Goal: Task Accomplishment & Management: Use online tool/utility

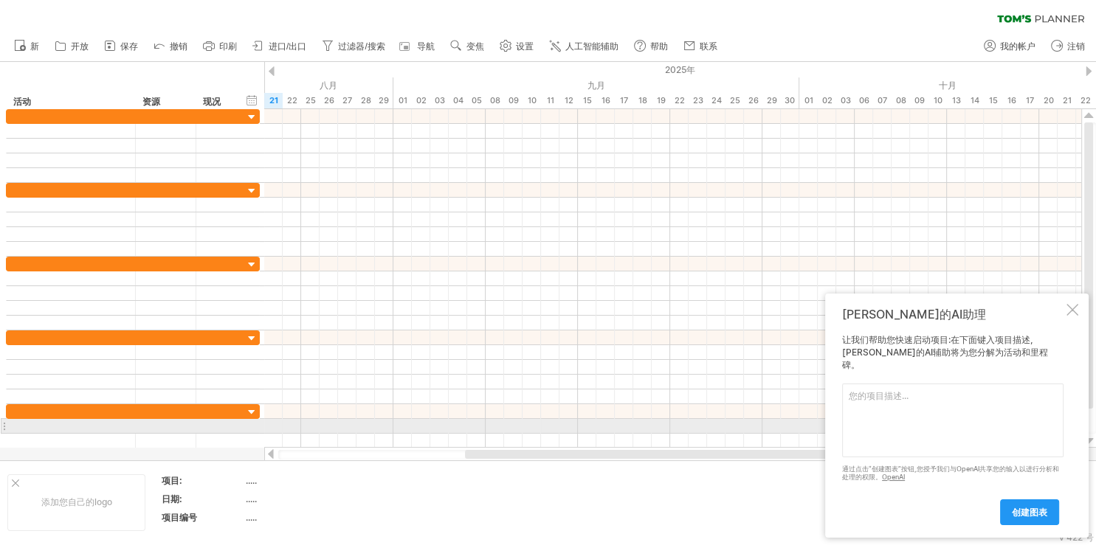
click at [868, 423] on textarea at bounding box center [952, 421] width 221 height 74
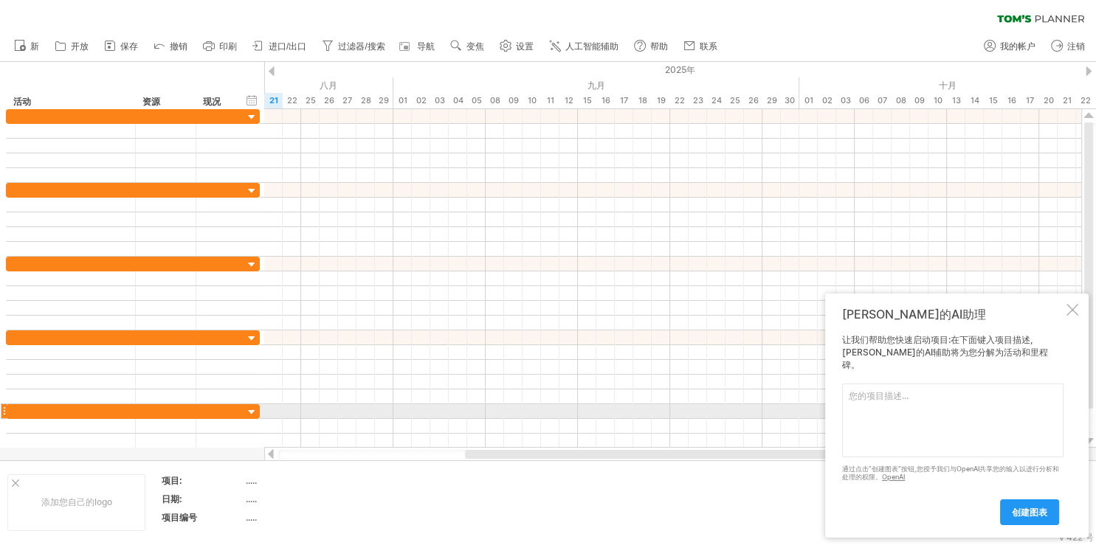
click at [909, 415] on textarea at bounding box center [952, 421] width 221 height 74
type textarea "有甘特圖嗎"
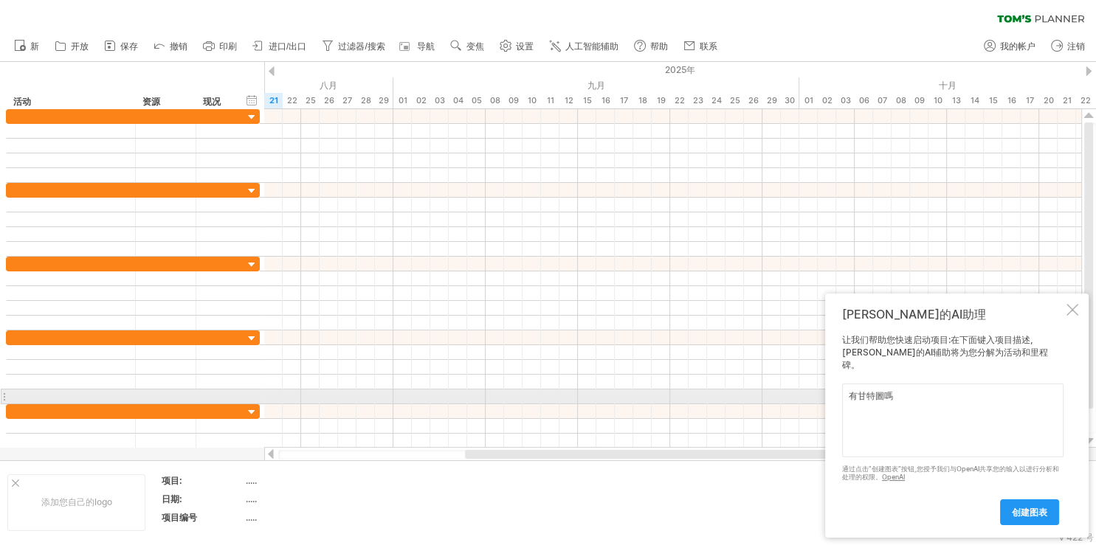
drag, startPoint x: 921, startPoint y: 400, endPoint x: 831, endPoint y: 393, distance: 89.5
click at [842, 393] on textarea "有甘特圖嗎" at bounding box center [952, 421] width 221 height 74
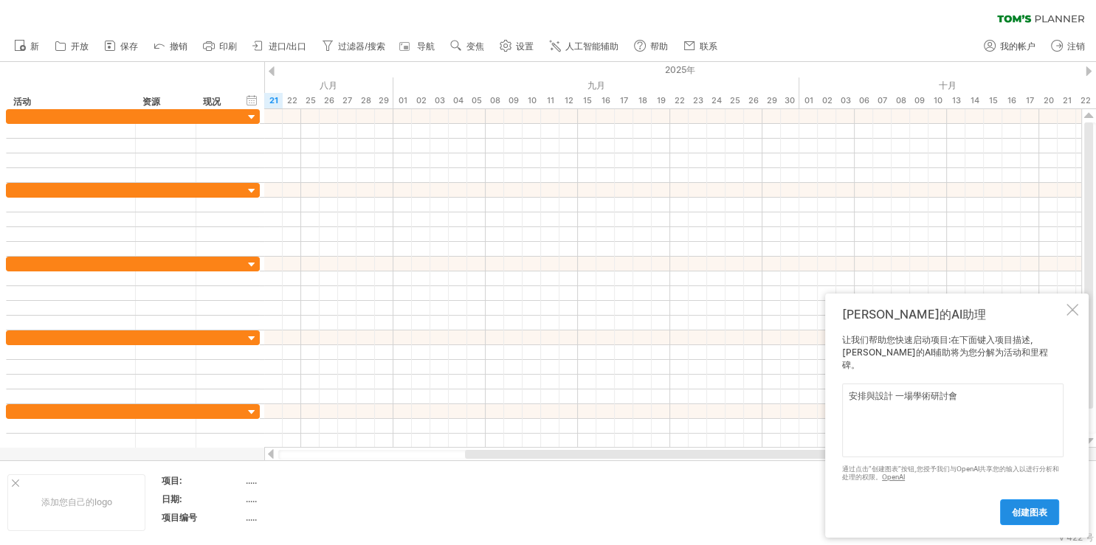
type textarea "安排與設計 一場學術研討會"
click at [1031, 506] on link "创建图表" at bounding box center [1029, 512] width 59 height 26
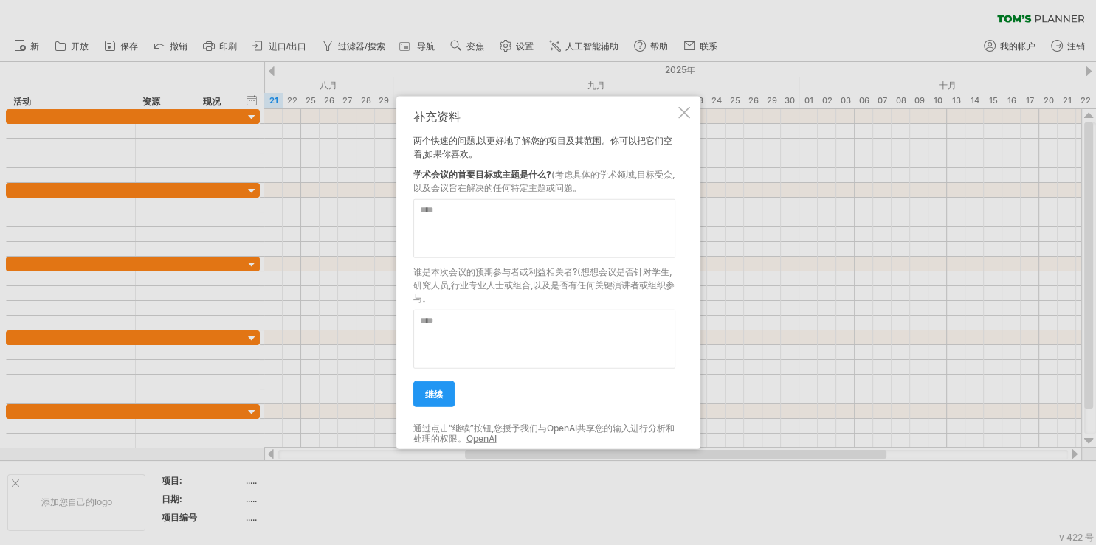
click at [553, 226] on textarea at bounding box center [544, 227] width 262 height 59
click at [461, 214] on textarea at bounding box center [544, 227] width 262 height 59
paste textarea "**********"
drag, startPoint x: 433, startPoint y: 211, endPoint x: 440, endPoint y: 210, distance: 7.5
click at [440, 210] on textarea "**********" at bounding box center [544, 227] width 262 height 59
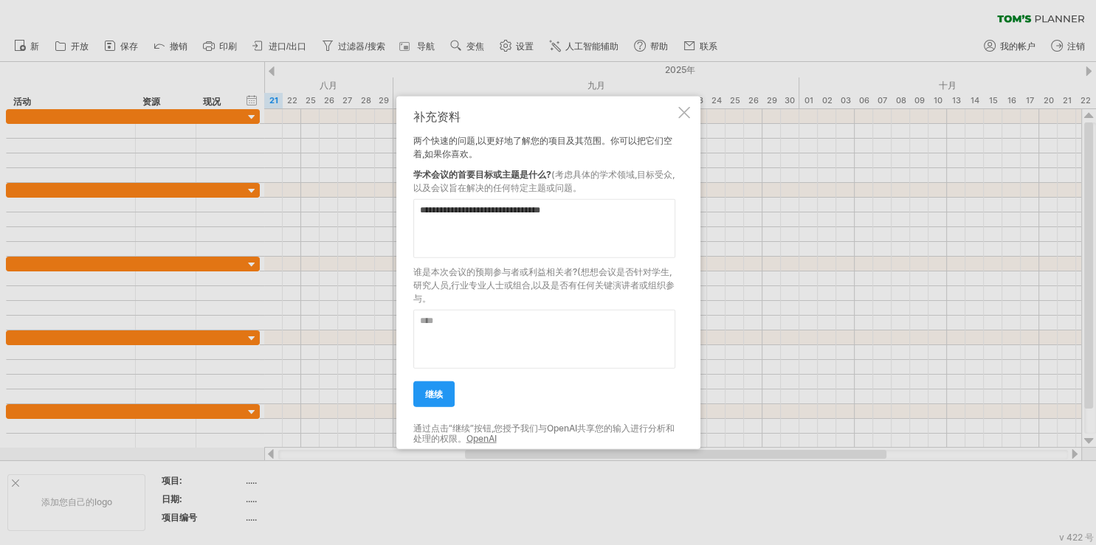
drag, startPoint x: 544, startPoint y: 208, endPoint x: 673, endPoint y: 432, distance: 257.8
click at [673, 257] on textarea "**********" at bounding box center [544, 227] width 262 height 59
type textarea "**********"
click at [521, 309] on div at bounding box center [544, 332] width 262 height 71
click at [510, 323] on textarea at bounding box center [544, 338] width 262 height 59
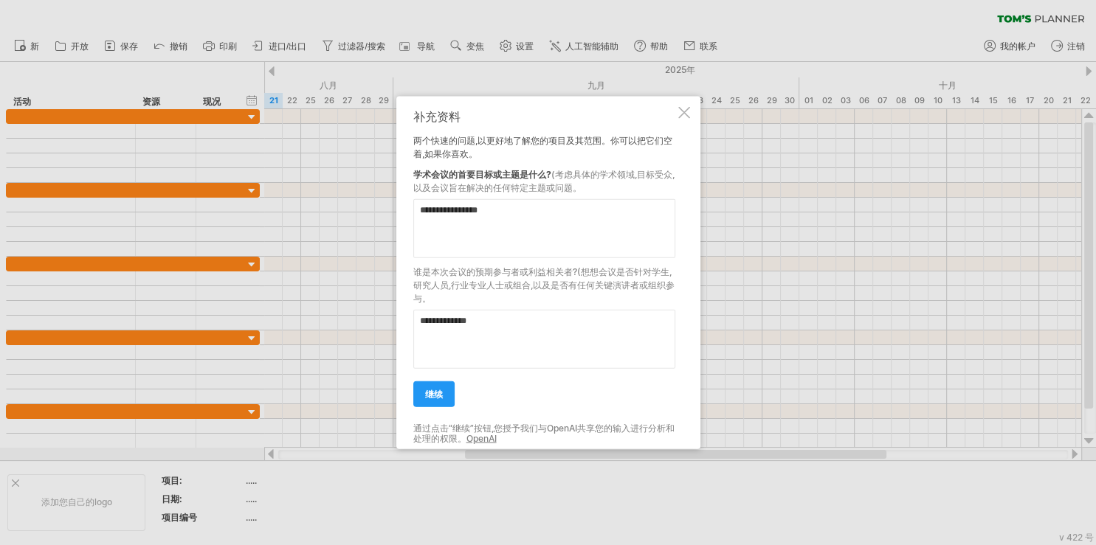
click at [490, 325] on textarea "**********" at bounding box center [544, 338] width 262 height 59
drag, startPoint x: 501, startPoint y: 320, endPoint x: 516, endPoint y: 325, distance: 15.4
click at [516, 325] on textarea "**********" at bounding box center [544, 338] width 262 height 59
type textarea "*********"
click at [437, 405] on link "继续" at bounding box center [433, 394] width 41 height 26
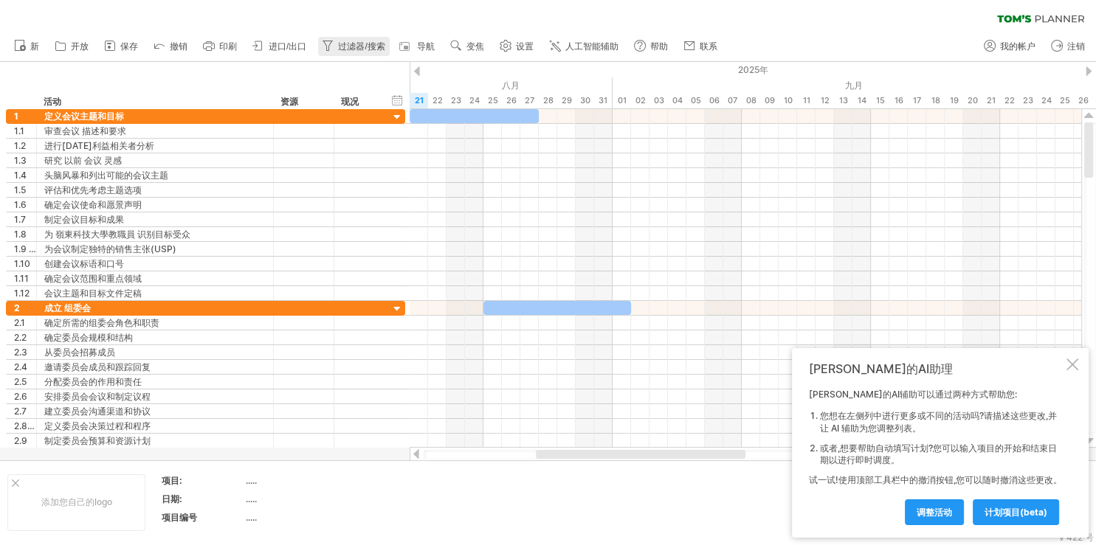
click at [364, 44] on span "过滤器/搜索" at bounding box center [361, 46] width 46 height 10
type input "**********"
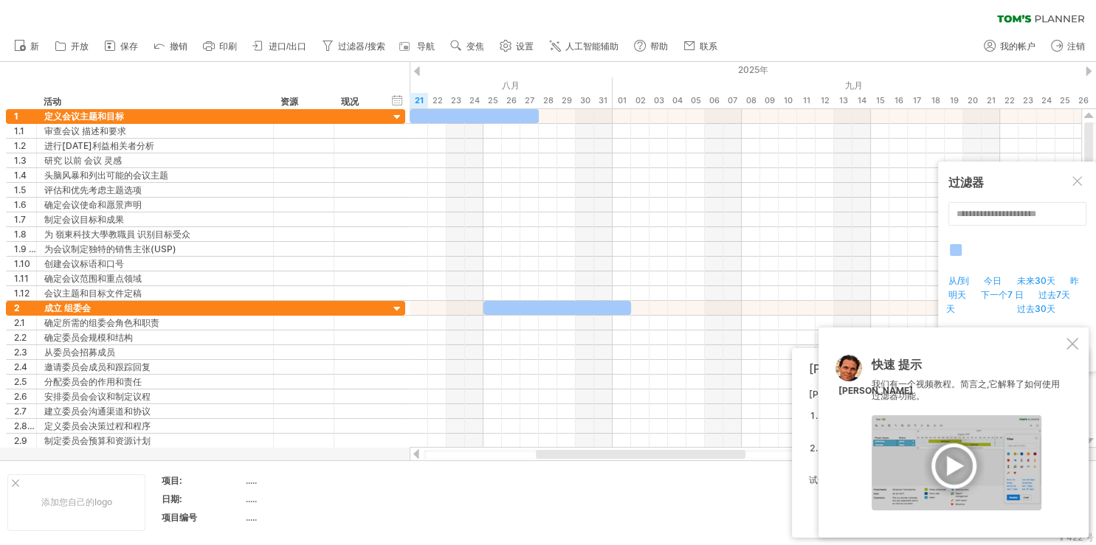
click at [962, 480] on div at bounding box center [956, 462] width 170 height 95
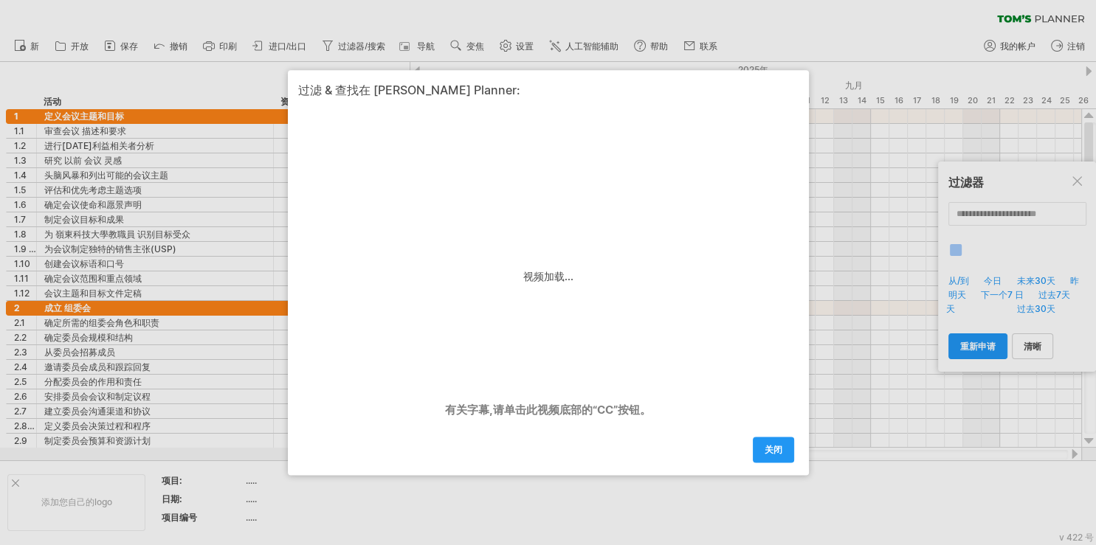
click at [495, 426] on div "关闭" at bounding box center [548, 443] width 500 height 38
click at [770, 446] on span "关闭" at bounding box center [773, 449] width 18 height 11
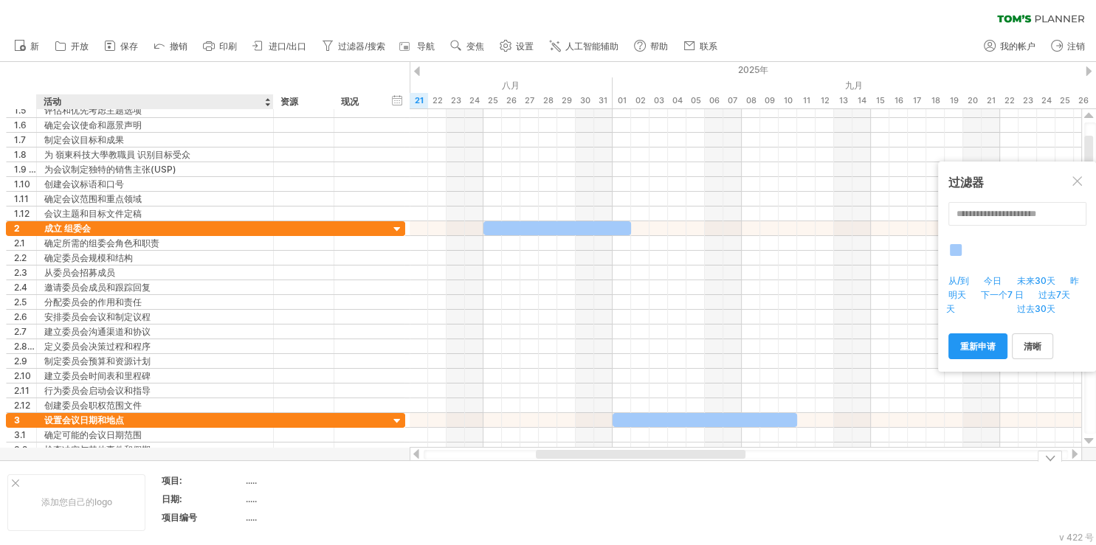
click at [253, 483] on div "....." at bounding box center [308, 480] width 124 height 13
click at [597, 49] on span "人工智能辅助" at bounding box center [591, 46] width 53 height 10
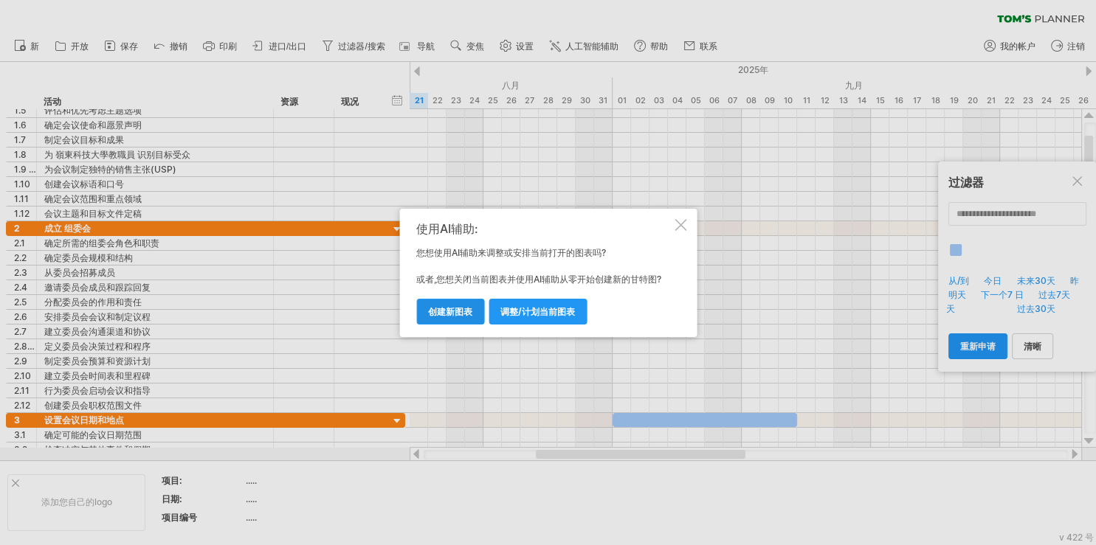
click at [452, 318] on link "创建新图表" at bounding box center [450, 312] width 68 height 26
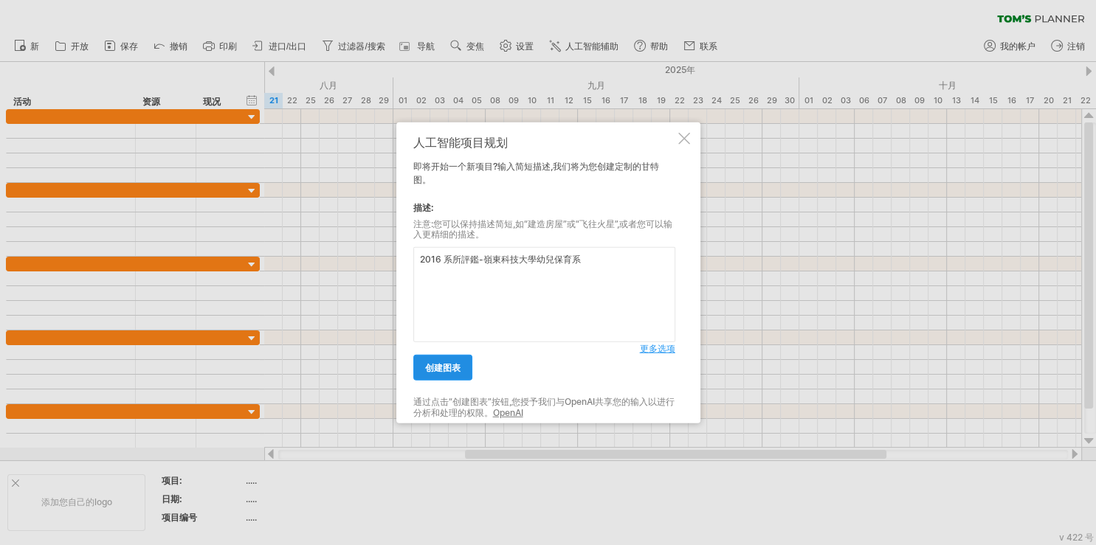
type textarea "2016 系所評鑑-嶺東科技大學幼兒保育系"
click at [441, 370] on span "创建图表" at bounding box center [442, 367] width 35 height 11
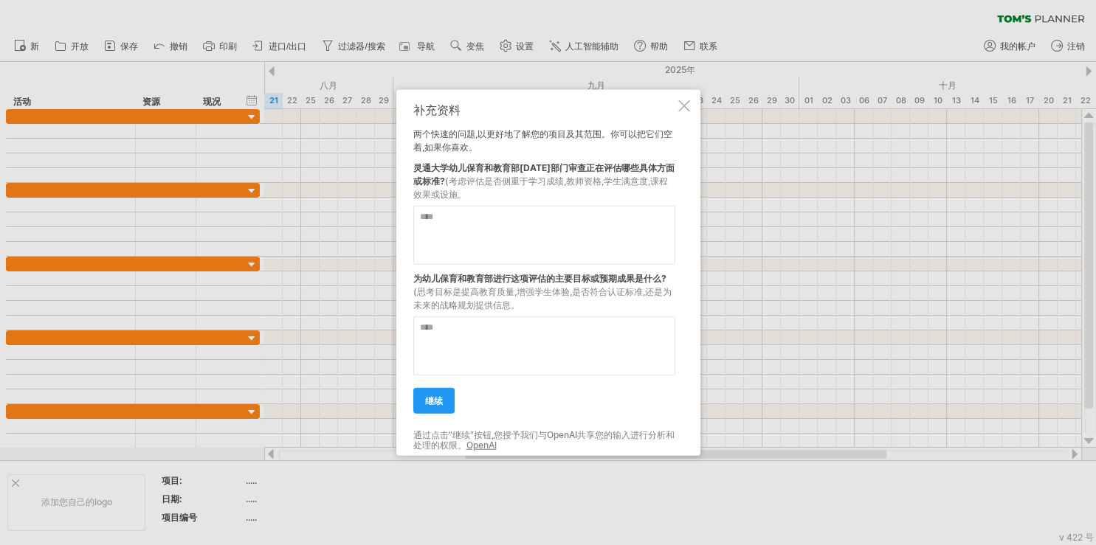
click at [485, 206] on textarea at bounding box center [544, 234] width 262 height 59
click at [134, 46] on div at bounding box center [548, 272] width 1096 height 545
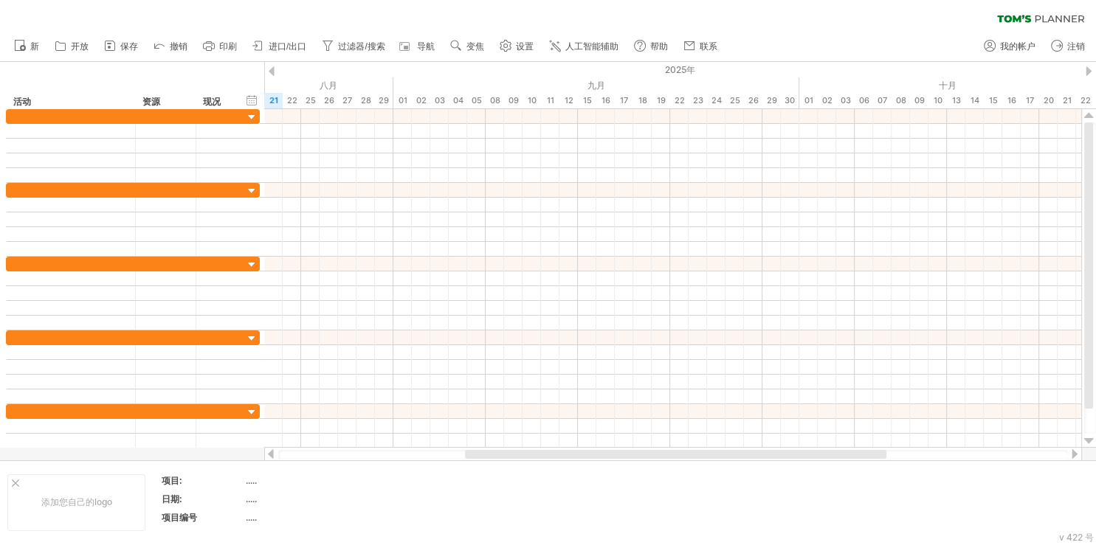
click at [134, 46] on span "保存" at bounding box center [129, 46] width 18 height 10
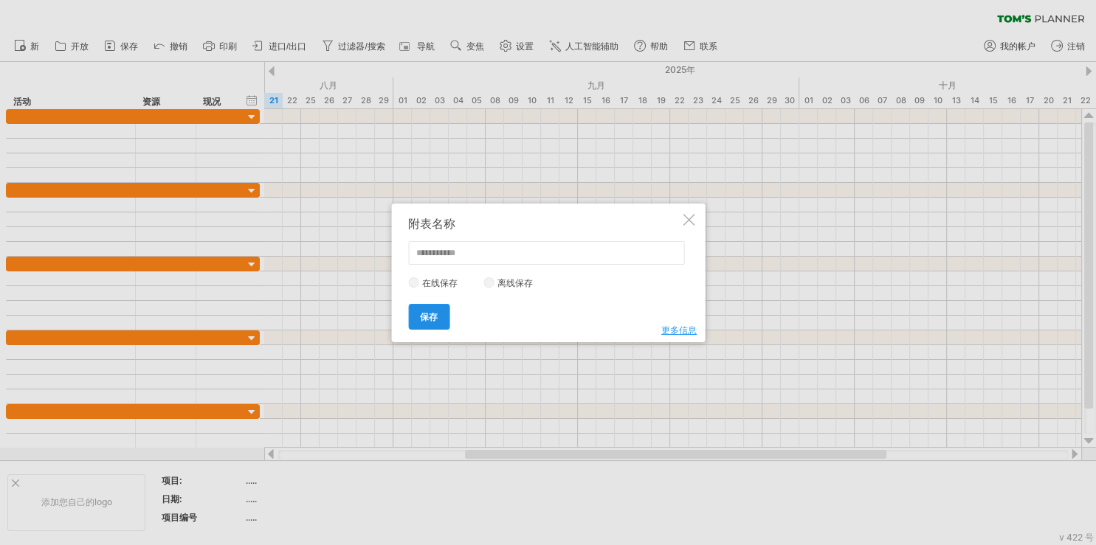
click at [444, 313] on link "保存" at bounding box center [428, 317] width 41 height 26
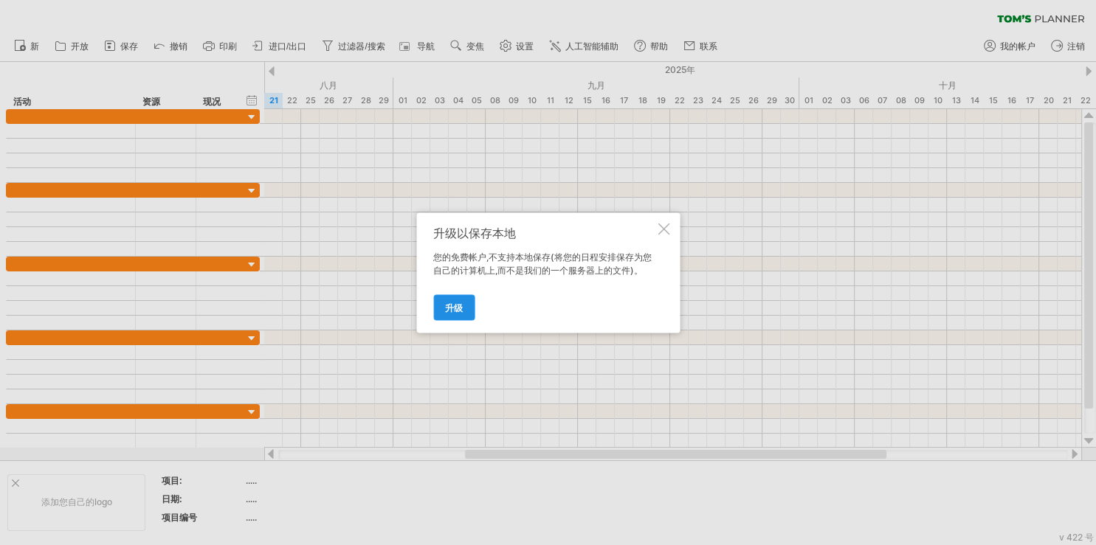
click at [465, 311] on link "升级" at bounding box center [453, 307] width 41 height 26
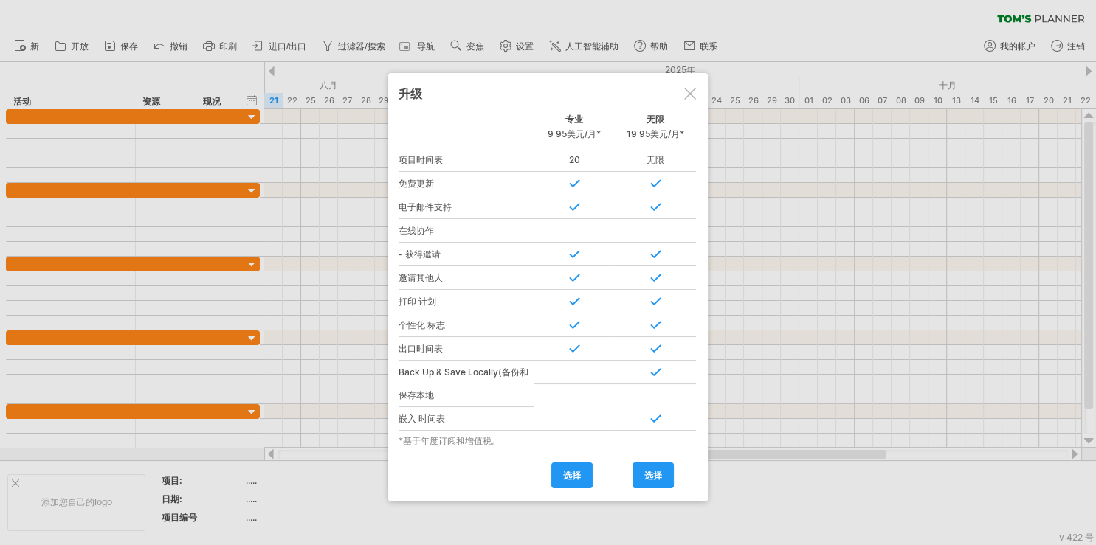
click at [425, 471] on div at bounding box center [465, 466] width 135 height 23
click at [692, 93] on div at bounding box center [690, 94] width 12 height 12
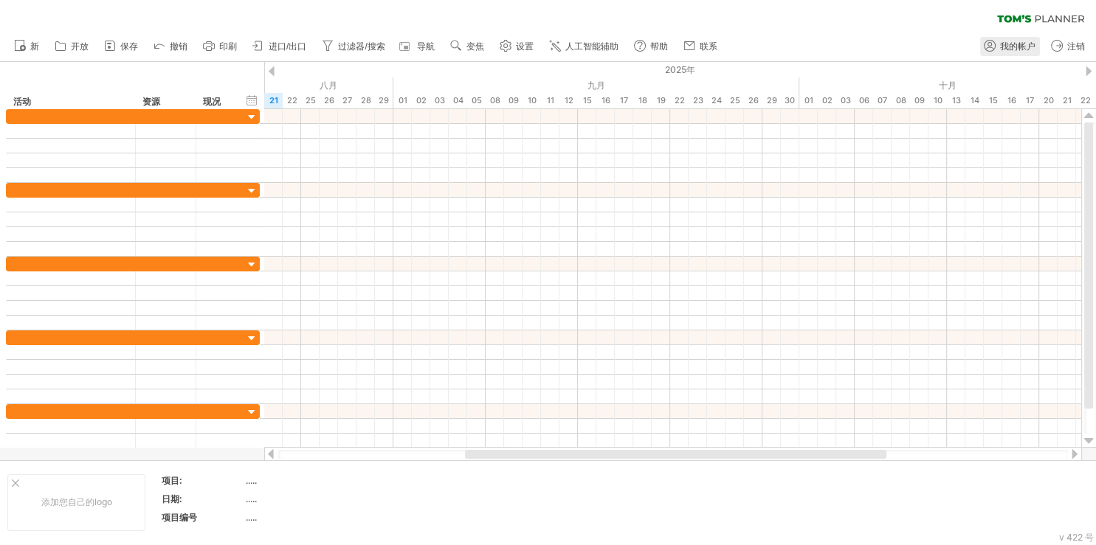
click at [1015, 46] on span "我的帐户" at bounding box center [1017, 46] width 35 height 10
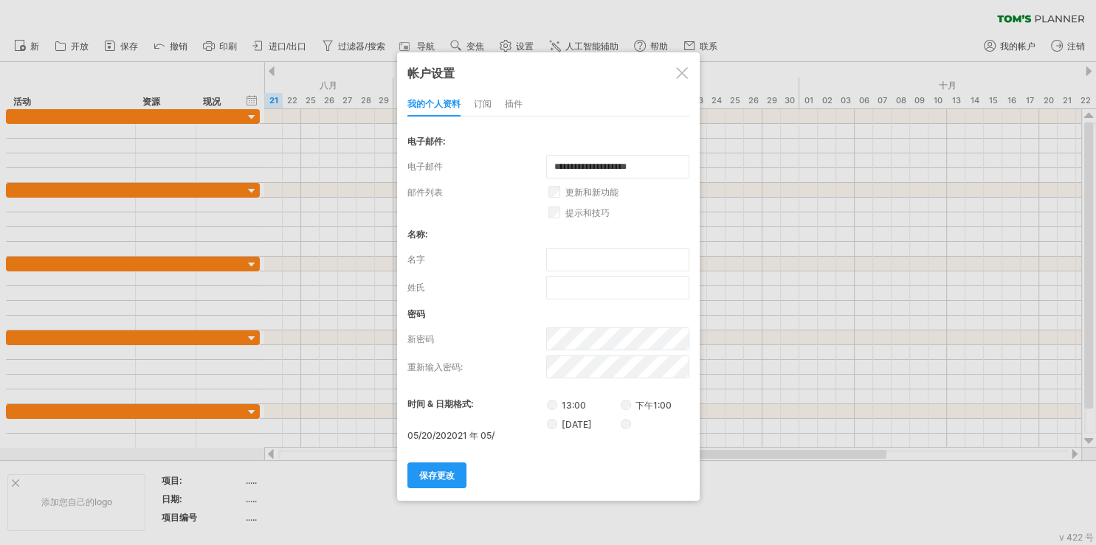
click at [485, 108] on div "订阅" at bounding box center [483, 105] width 18 height 24
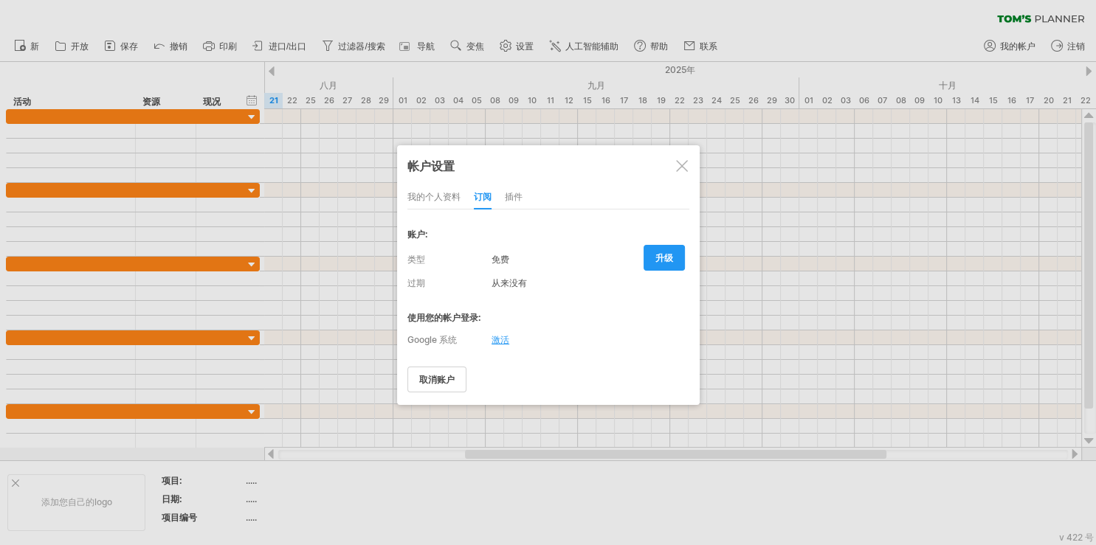
click at [514, 202] on div "插件" at bounding box center [514, 198] width 18 height 24
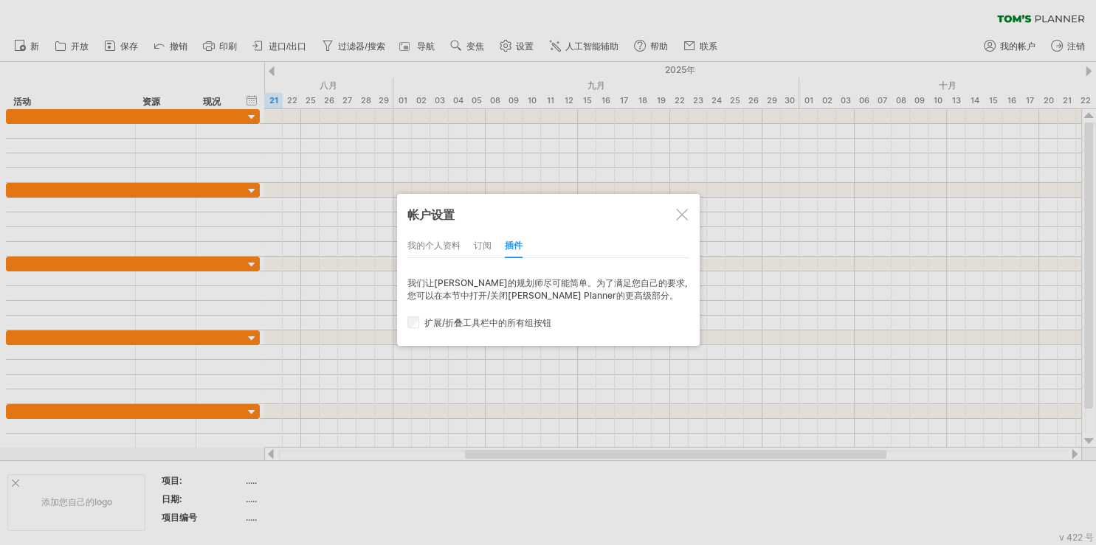
click at [485, 246] on div "订阅" at bounding box center [483, 247] width 18 height 24
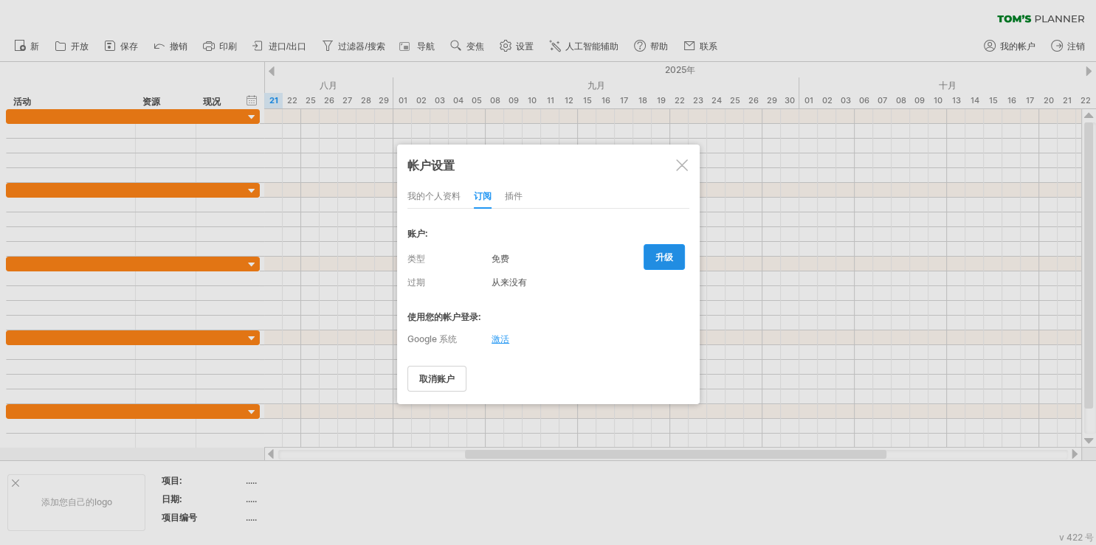
click at [660, 255] on span "升级" at bounding box center [664, 257] width 18 height 11
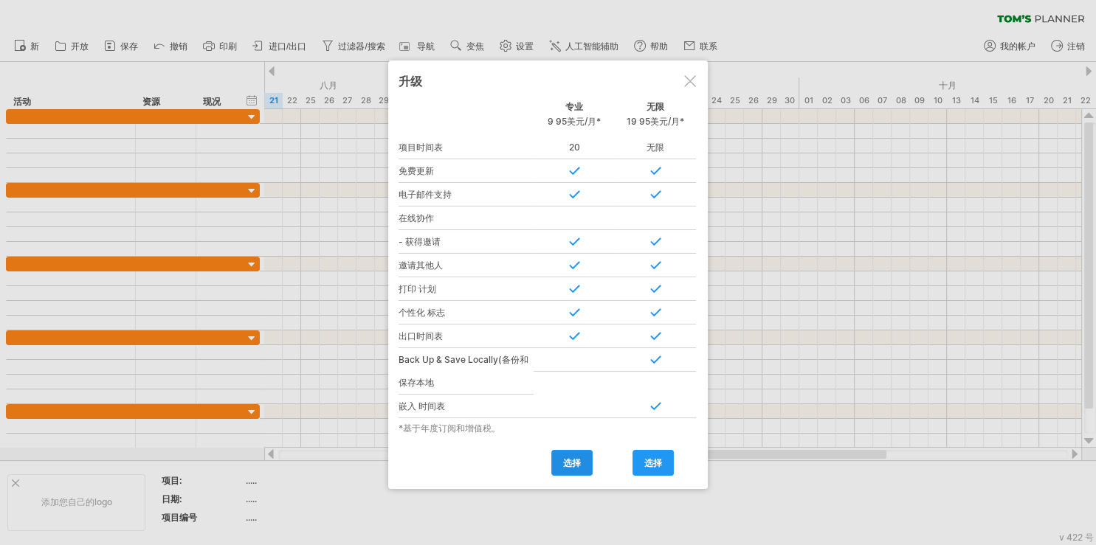
click at [585, 460] on link "选择" at bounding box center [571, 463] width 41 height 26
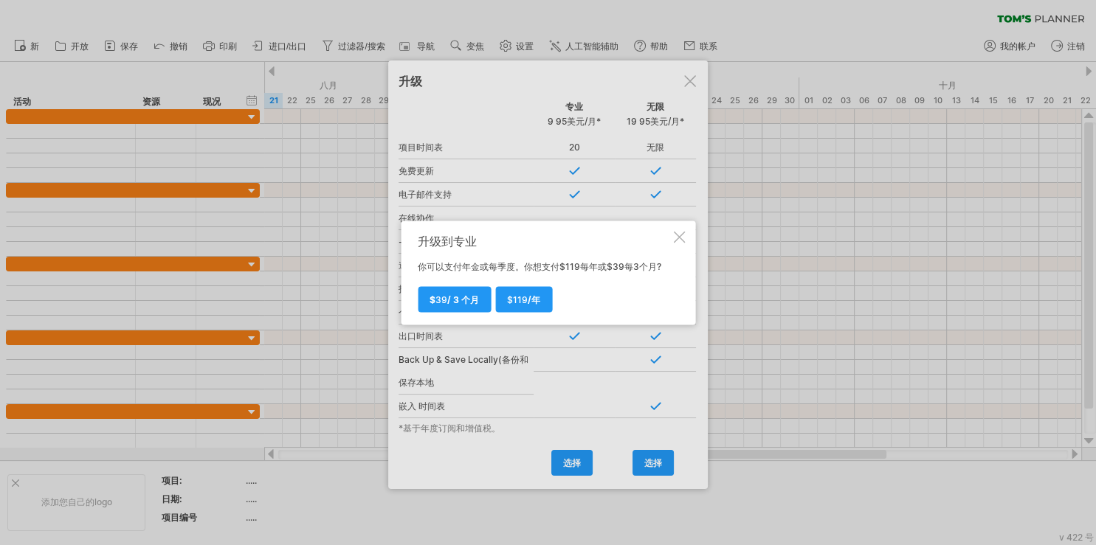
click at [677, 235] on div at bounding box center [679, 237] width 12 height 12
